Goal: Task Accomplishment & Management: Use online tool/utility

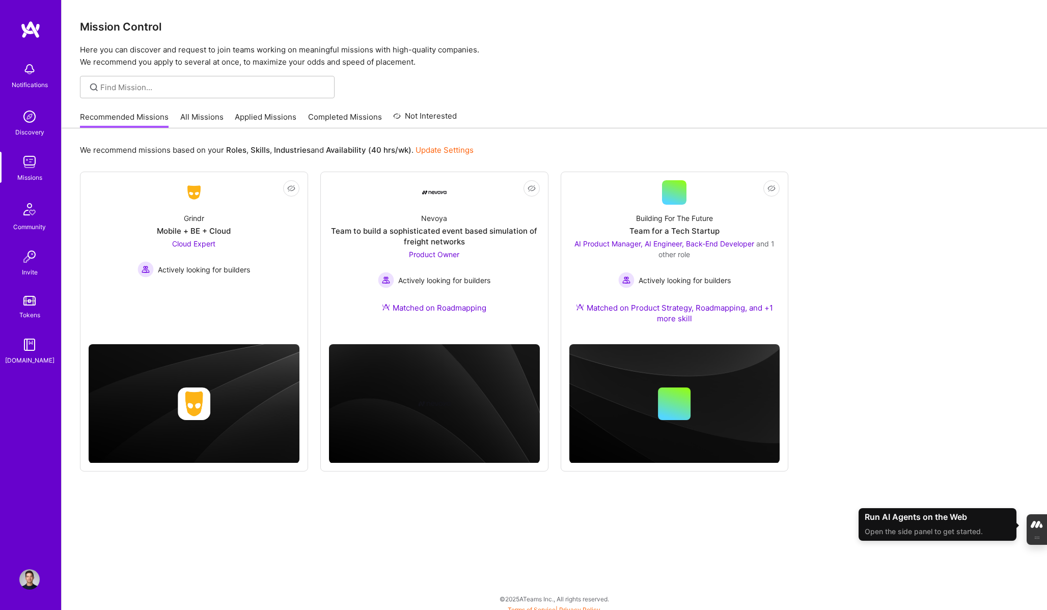
click at [27, 170] on img at bounding box center [29, 162] width 20 height 20
click at [193, 121] on link "All Missions" at bounding box center [201, 120] width 43 height 17
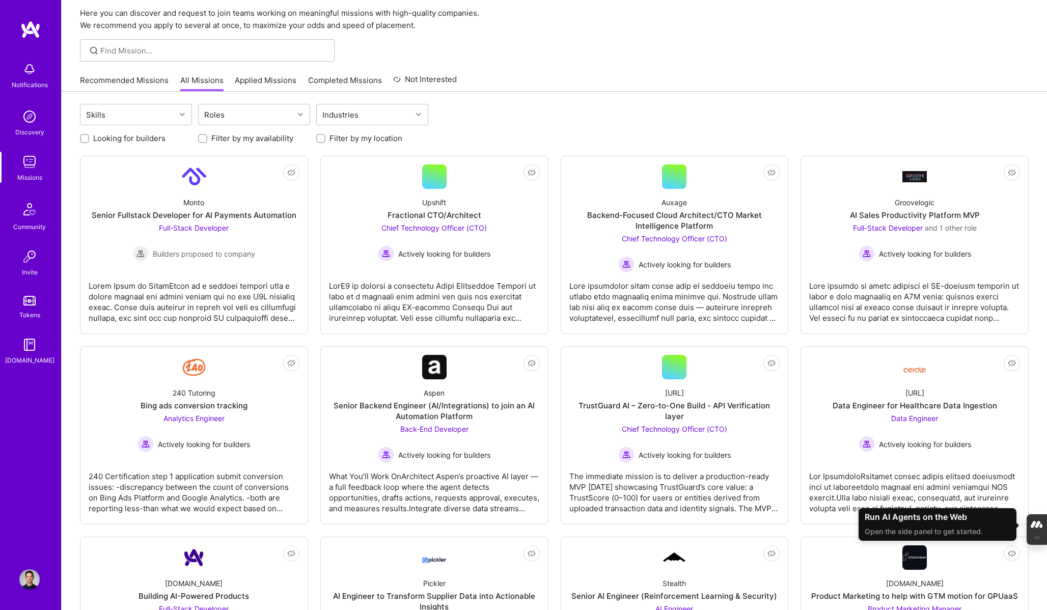
scroll to position [38, 0]
click at [238, 114] on div "Roles" at bounding box center [246, 113] width 95 height 20
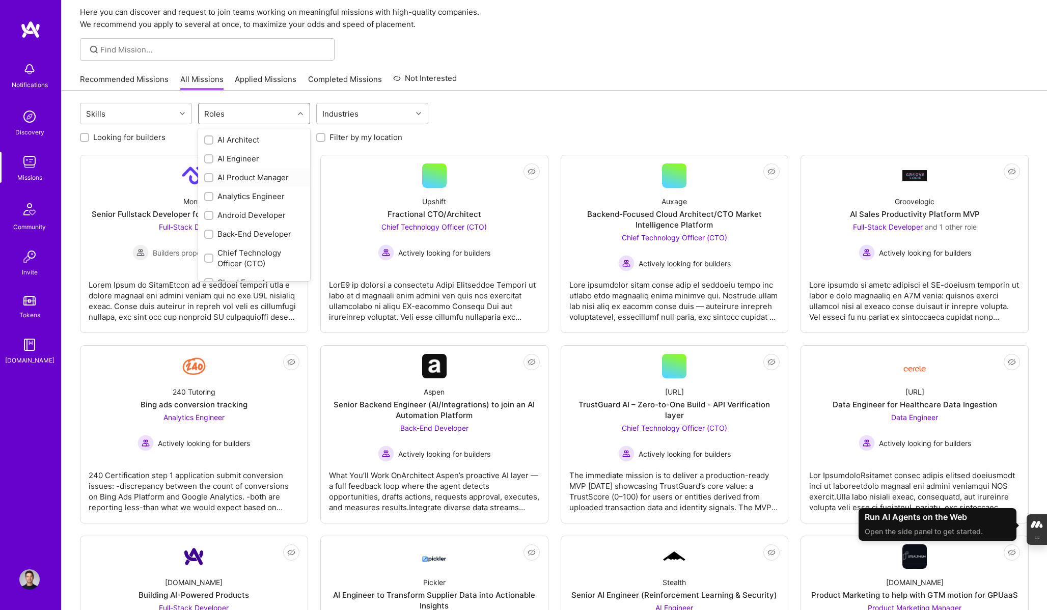
click at [239, 179] on div "AI Product Manager" at bounding box center [254, 177] width 100 height 11
checkbox input "true"
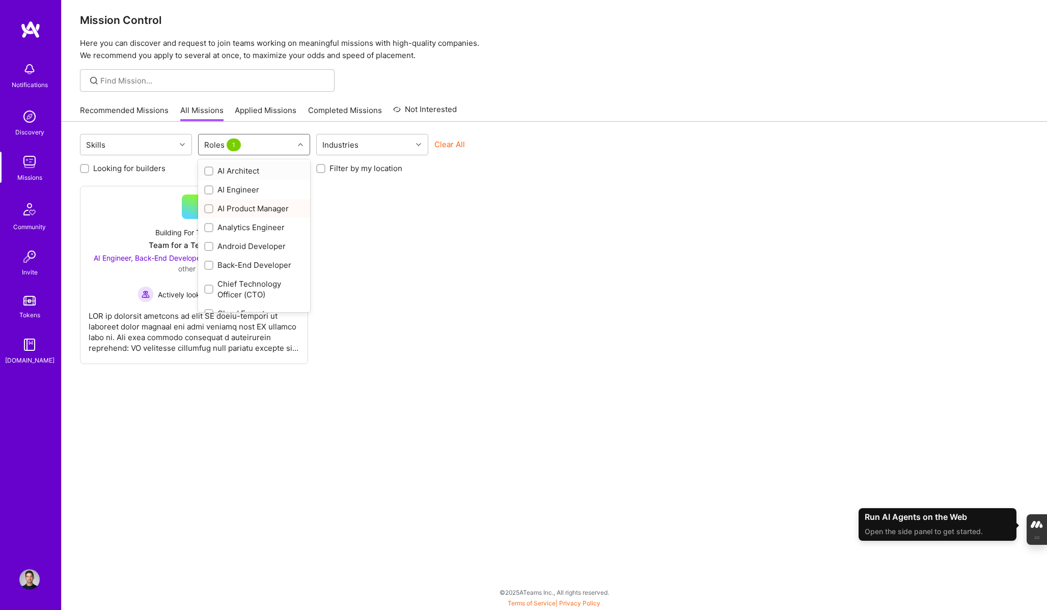
scroll to position [6, 0]
type input "s"
click at [248, 239] on div "Product Owner" at bounding box center [254, 239] width 100 height 11
checkbox input "true"
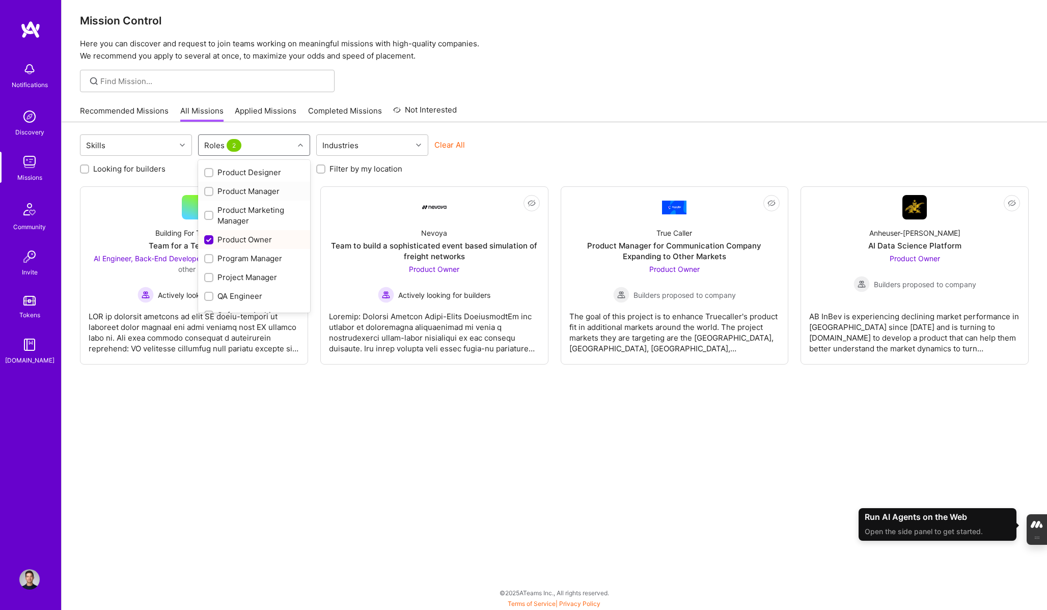
click at [251, 192] on div "Product Manager" at bounding box center [254, 191] width 100 height 11
checkbox input "true"
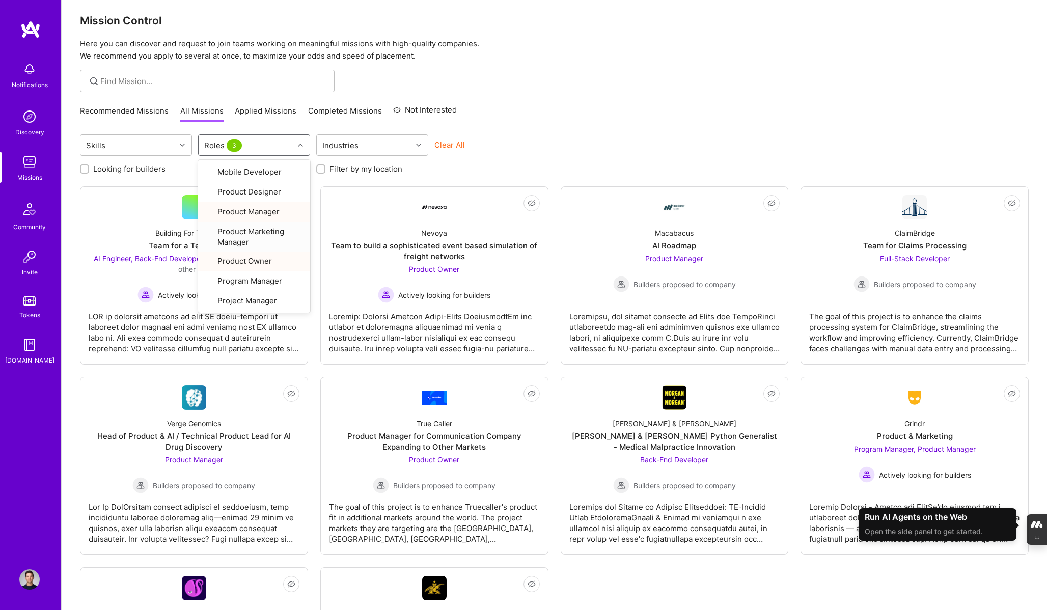
click at [702, 95] on div "Mission Control Here you can discover and request to join teams working on mean…" at bounding box center [554, 376] width 985 height 765
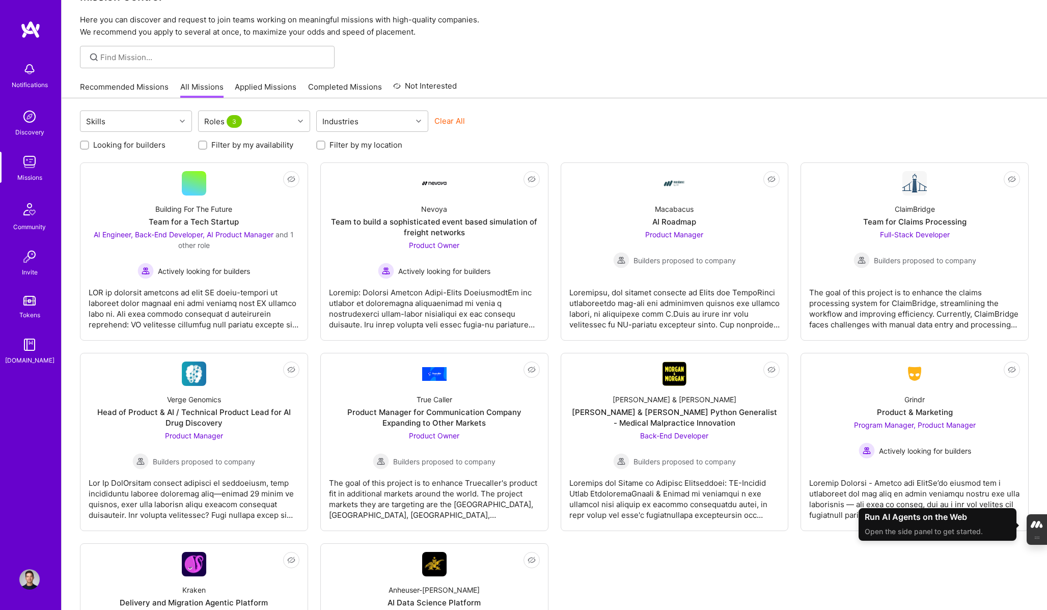
scroll to position [29, 0]
click at [954, 455] on span "Actively looking for builders" at bounding box center [925, 452] width 92 height 11
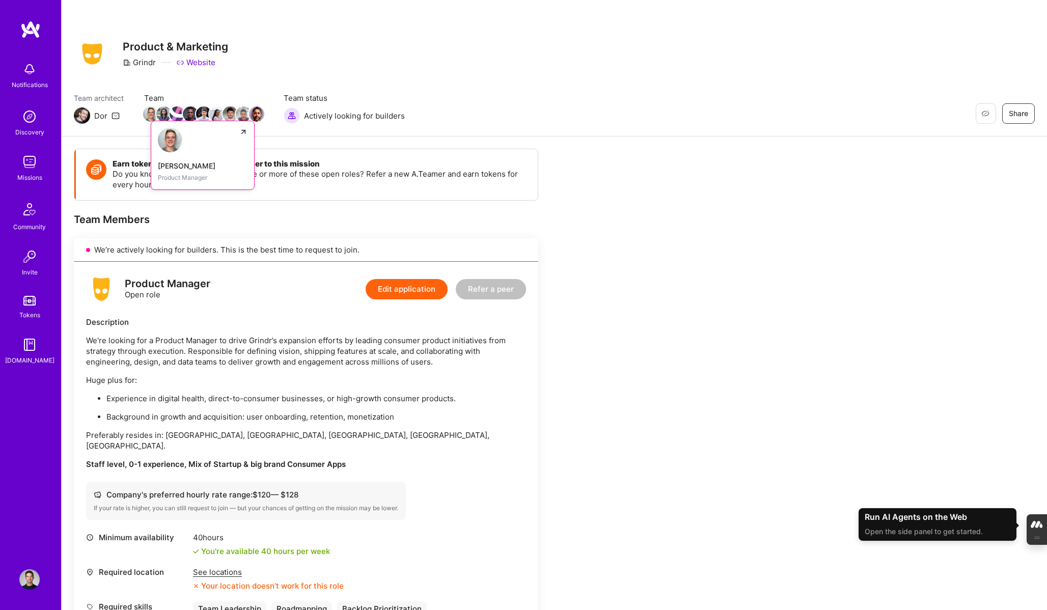
click at [175, 167] on div "[PERSON_NAME]" at bounding box center [203, 165] width 90 height 11
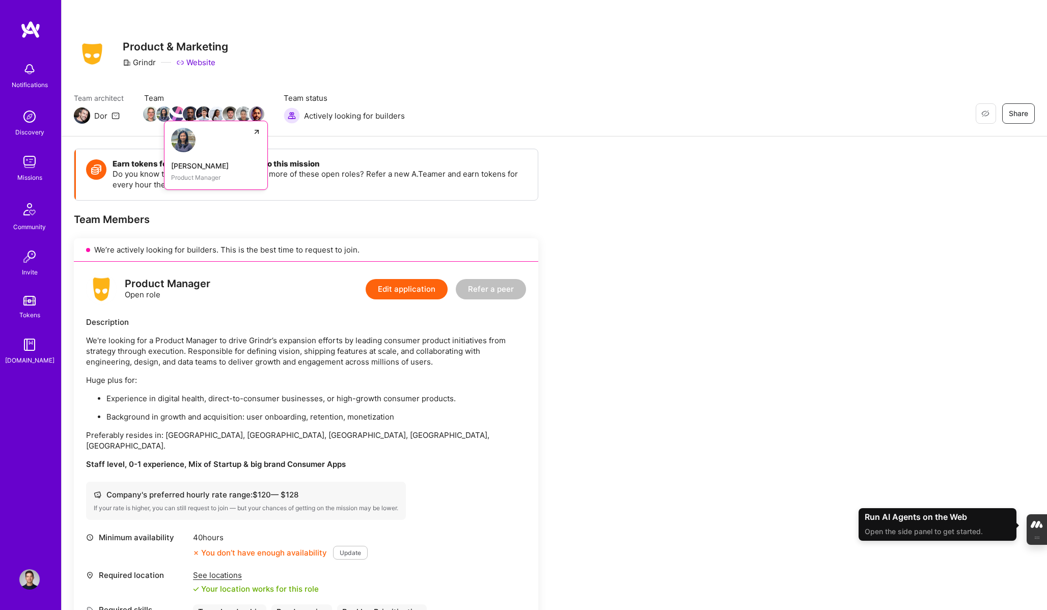
click at [162, 115] on img at bounding box center [163, 113] width 15 height 15
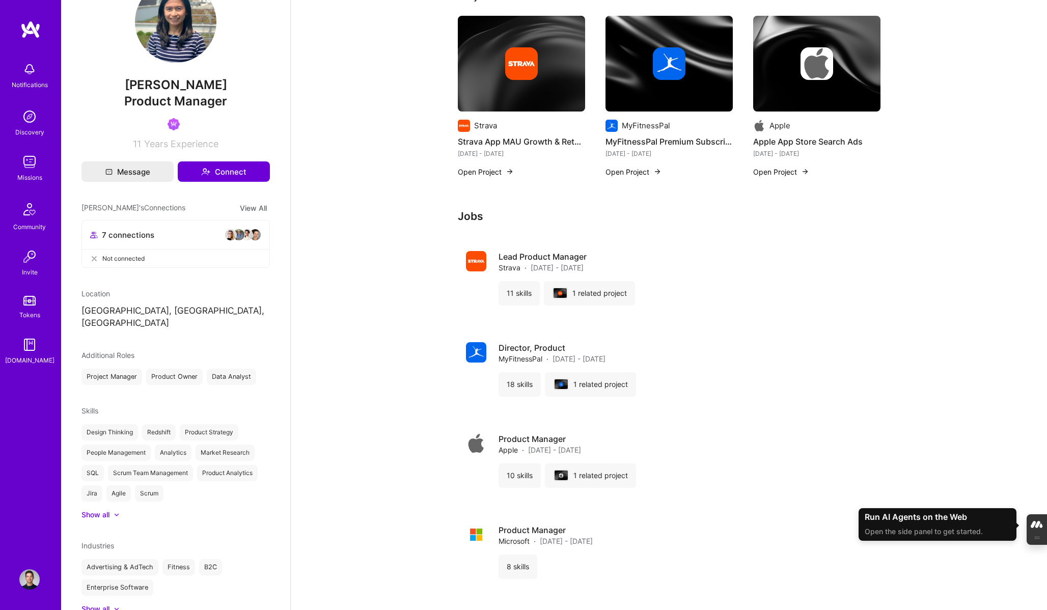
scroll to position [72, 0]
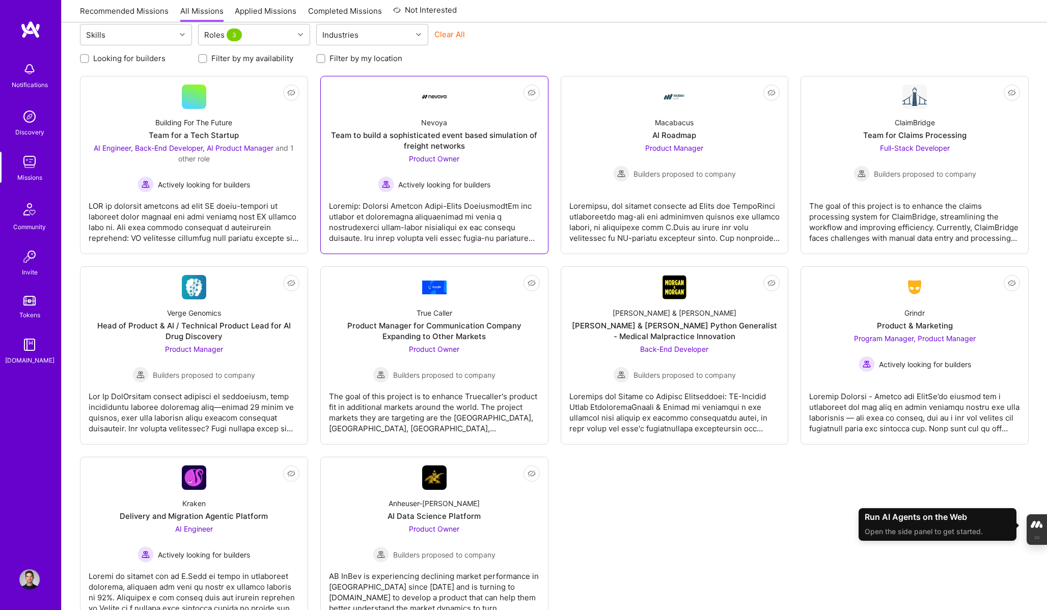
scroll to position [155, 0]
